Goal: Information Seeking & Learning: Learn about a topic

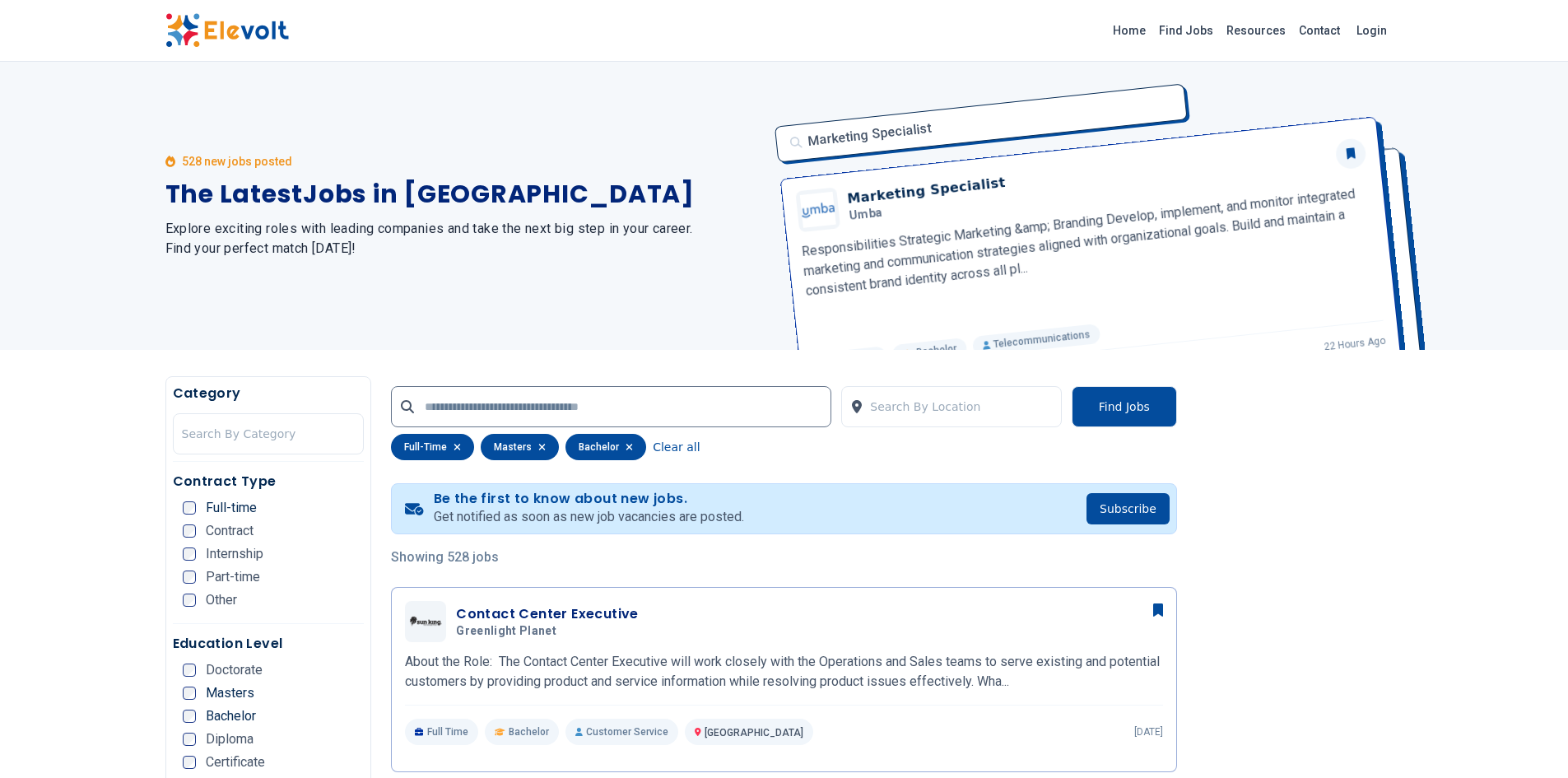
click at [93, 288] on div "528 new jobs posted The Latest Jobs in Kenya Explore exciting roles with leadin…" at bounding box center [784, 205] width 1568 height 288
